Goal: Transaction & Acquisition: Purchase product/service

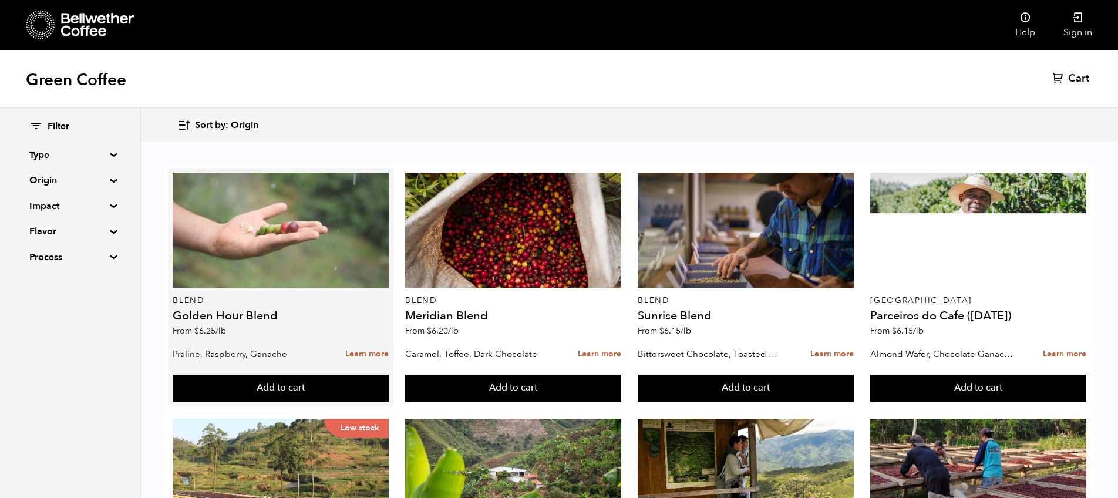
click at [308, 227] on div at bounding box center [281, 230] width 216 height 115
